Goal: Check status: Check status

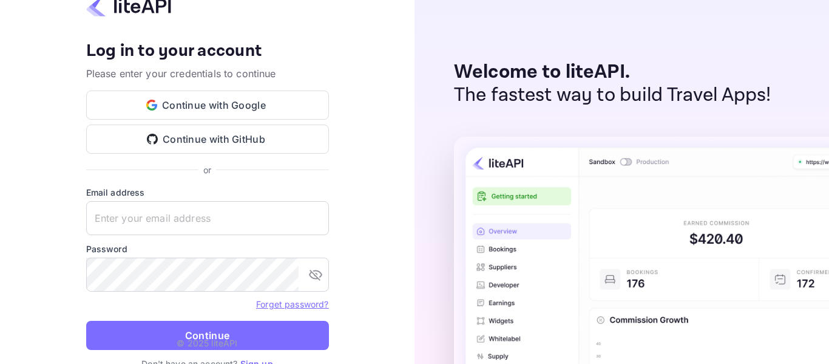
type input "[EMAIL_ADDRESS][DOMAIN_NAME]"
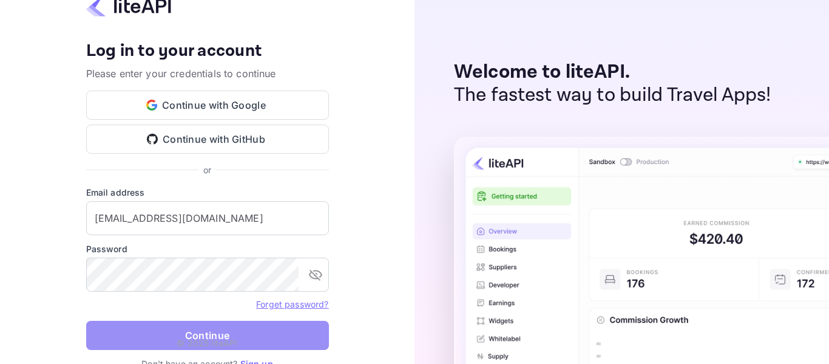
click at [225, 327] on button "Continue" at bounding box center [207, 335] width 243 height 29
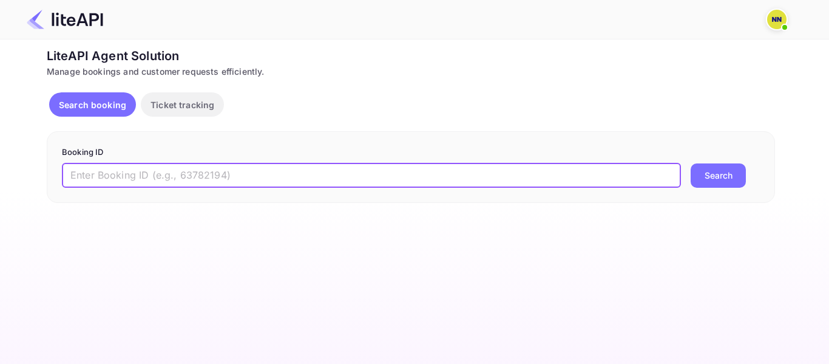
click at [228, 174] on input "text" at bounding box center [371, 175] width 619 height 24
paste input "8535670"
type input "8535670"
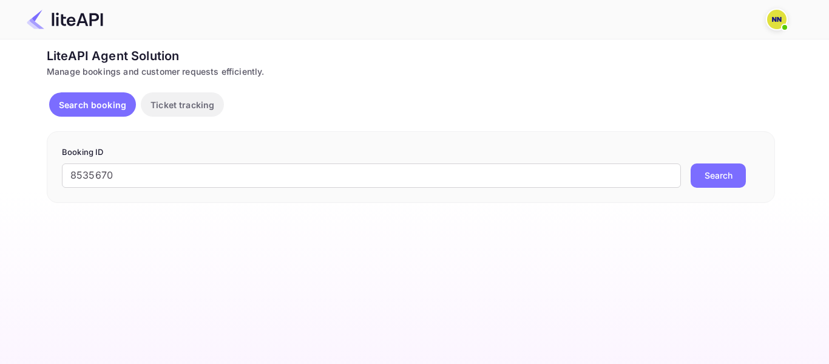
click at [744, 174] on button "Search" at bounding box center [718, 175] width 55 height 24
